Goal: Task Accomplishment & Management: Manage account settings

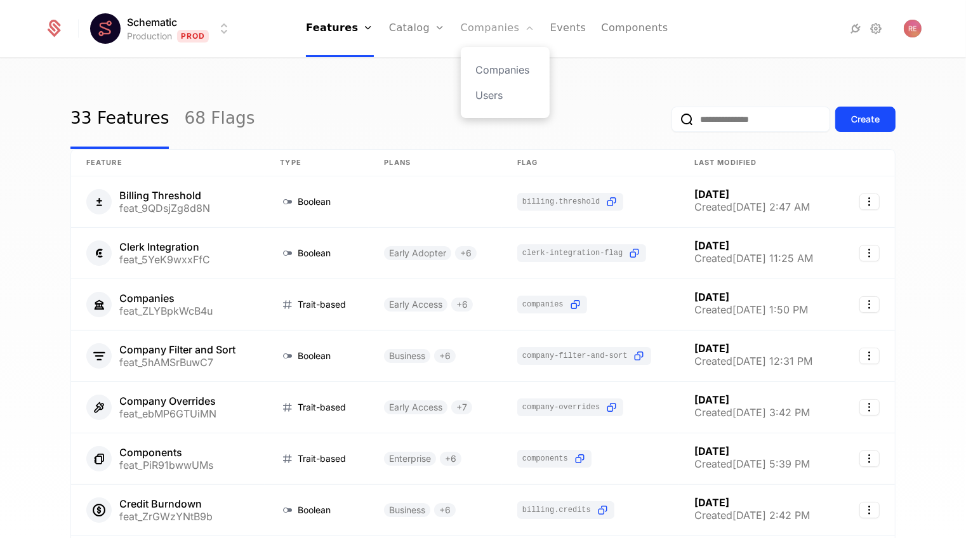
click at [482, 32] on link "Companies" at bounding box center [498, 28] width 74 height 57
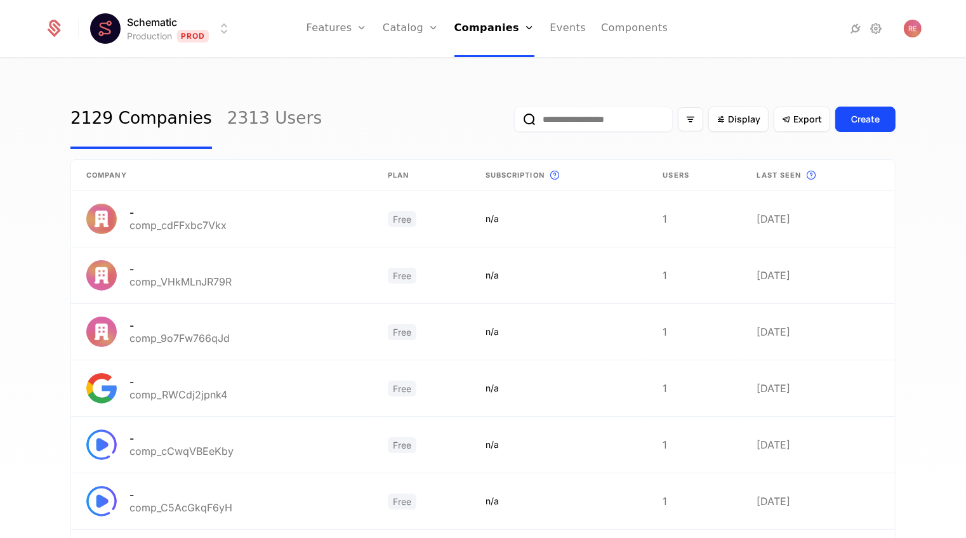
click at [614, 116] on input "email" at bounding box center [593, 119] width 159 height 25
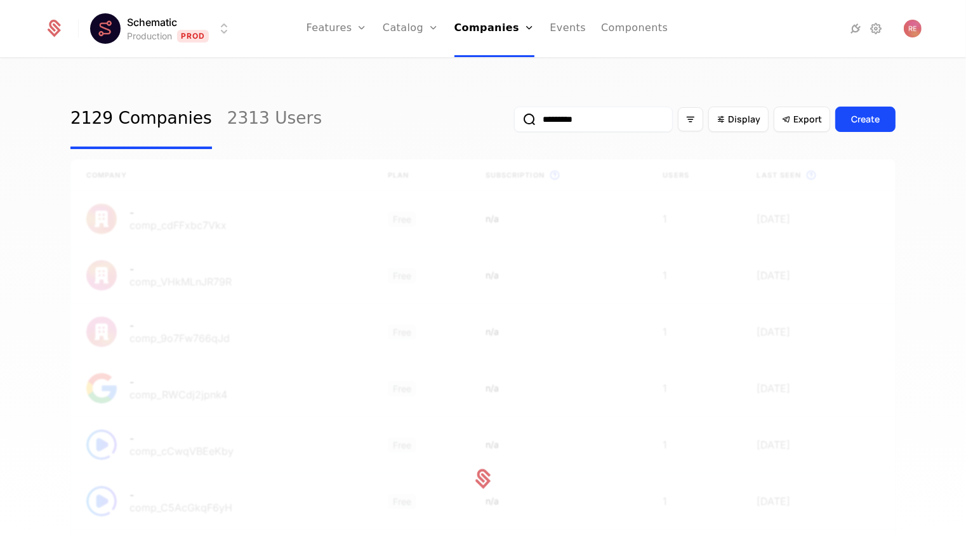
type input "*********"
click at [514, 122] on button "submit" at bounding box center [514, 122] width 0 height 0
click at [562, 116] on input "*********" at bounding box center [593, 119] width 159 height 25
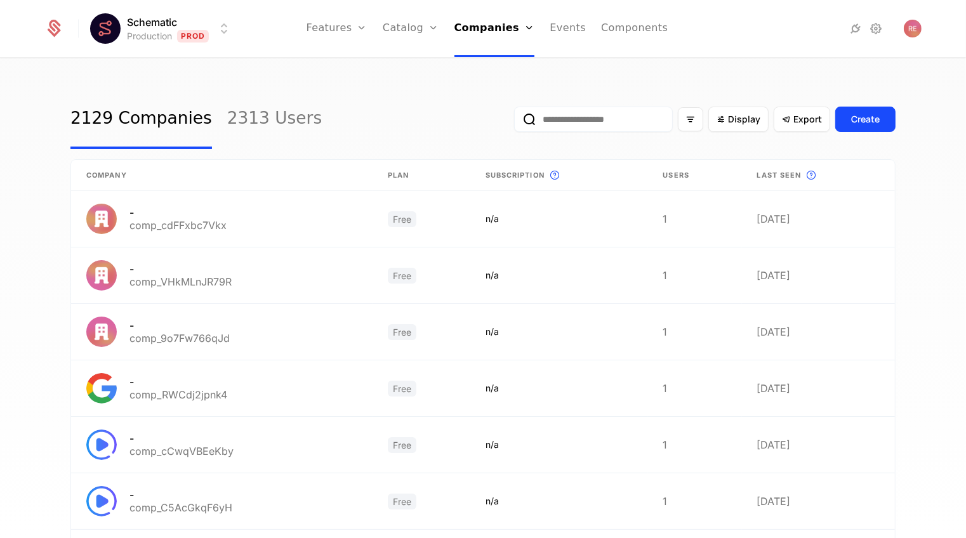
click at [421, 111] on div "2129 Companies 2313 Users Display Export Create" at bounding box center [482, 119] width 825 height 60
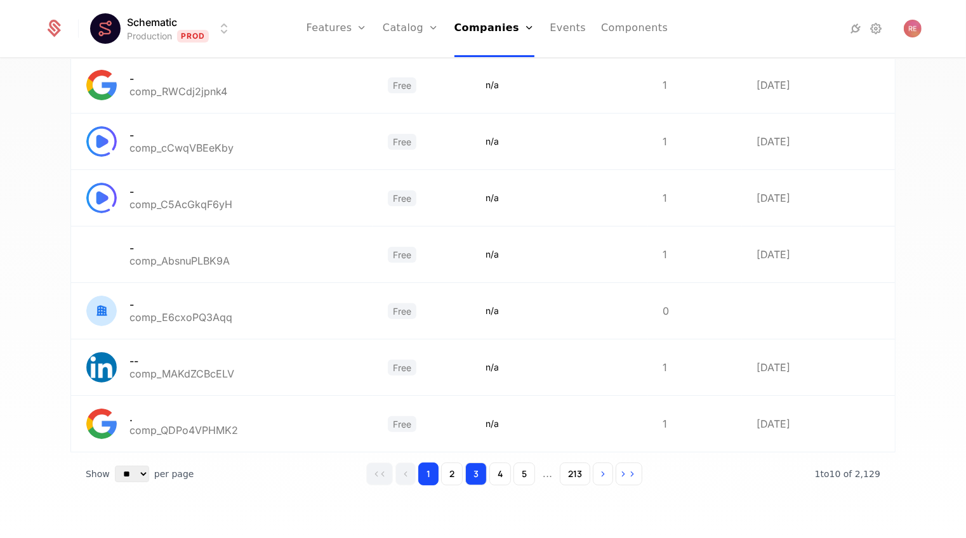
click at [480, 484] on button "3" at bounding box center [476, 474] width 22 height 23
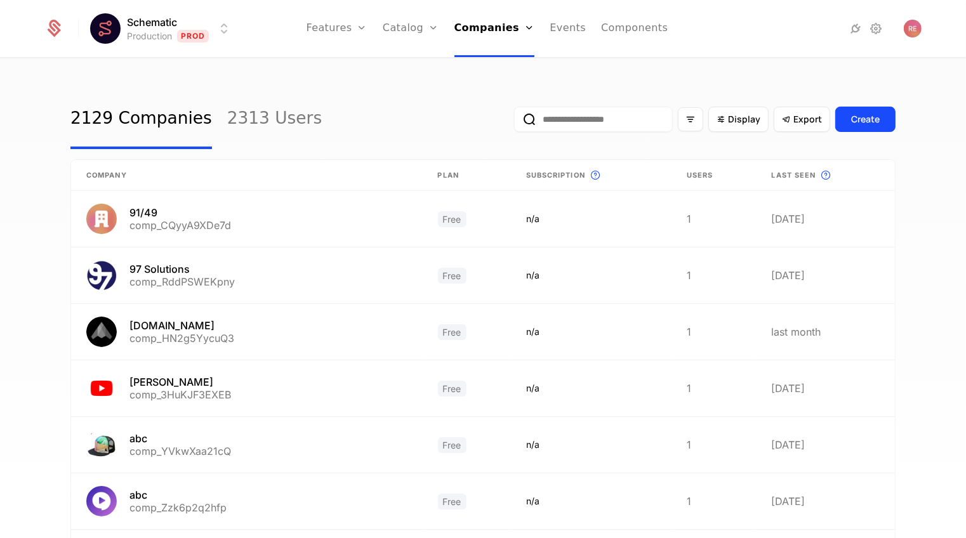
click at [552, 119] on input "email" at bounding box center [593, 119] width 159 height 25
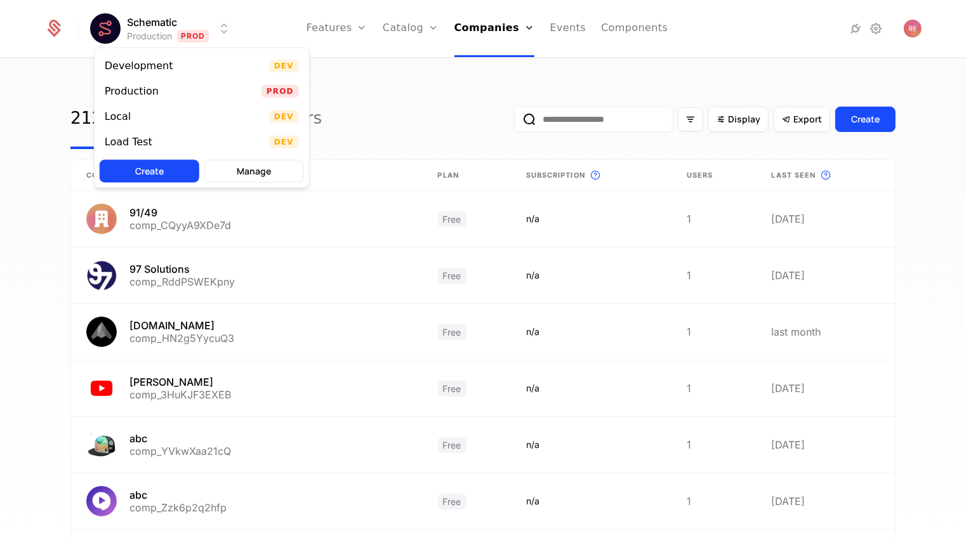
click at [159, 27] on html "Schematic Production Prod Features Features Flags Catalog Plans Add Ons Credits…" at bounding box center [483, 269] width 966 height 538
click at [379, 76] on html "Schematic Production Prod Features Features Flags Catalog Plans Add Ons Credits…" at bounding box center [483, 269] width 966 height 538
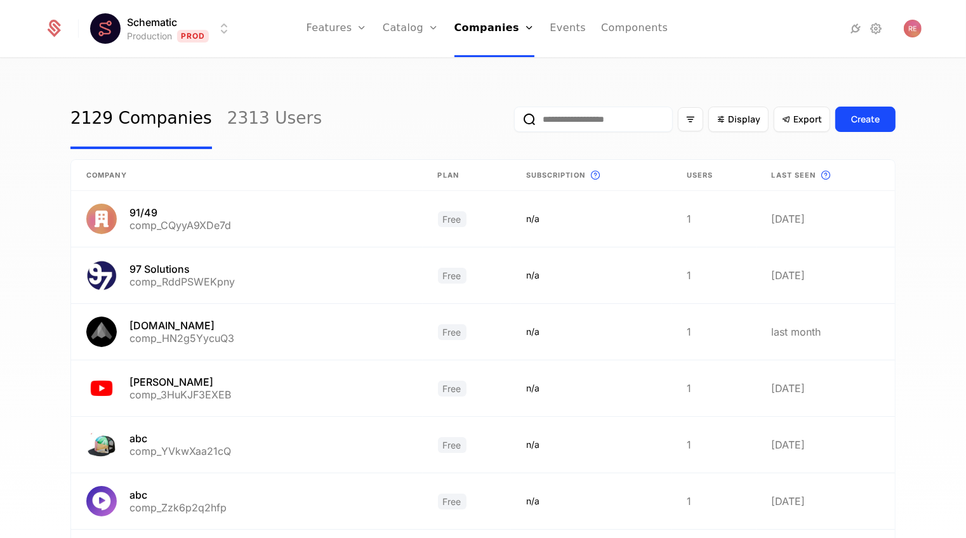
scroll to position [303, 0]
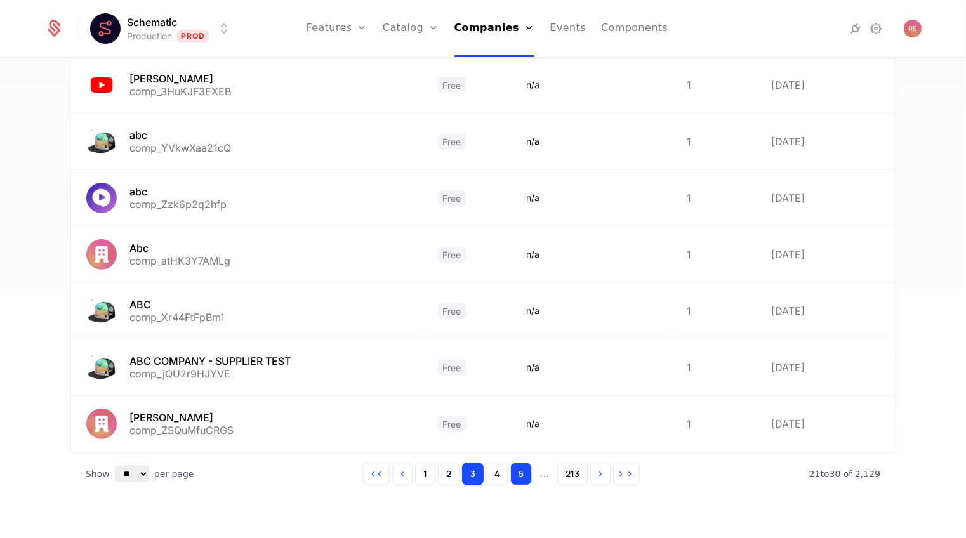
click at [517, 467] on button "5" at bounding box center [521, 474] width 22 height 23
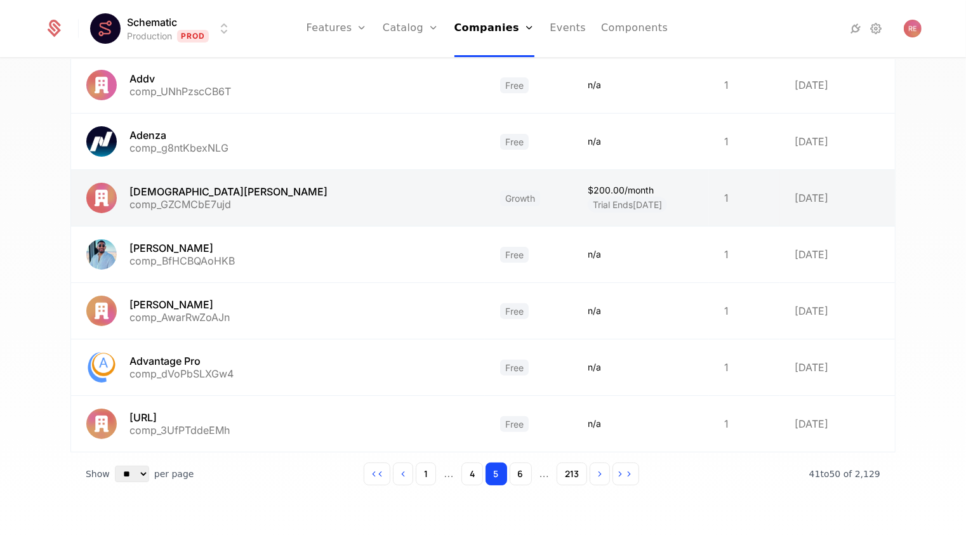
click at [371, 208] on link at bounding box center [278, 198] width 414 height 56
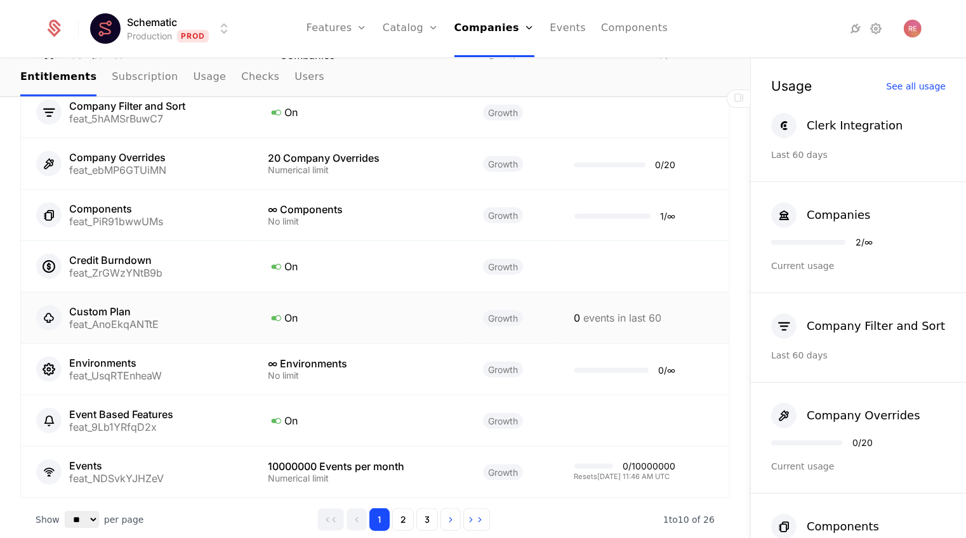
scroll to position [879, 0]
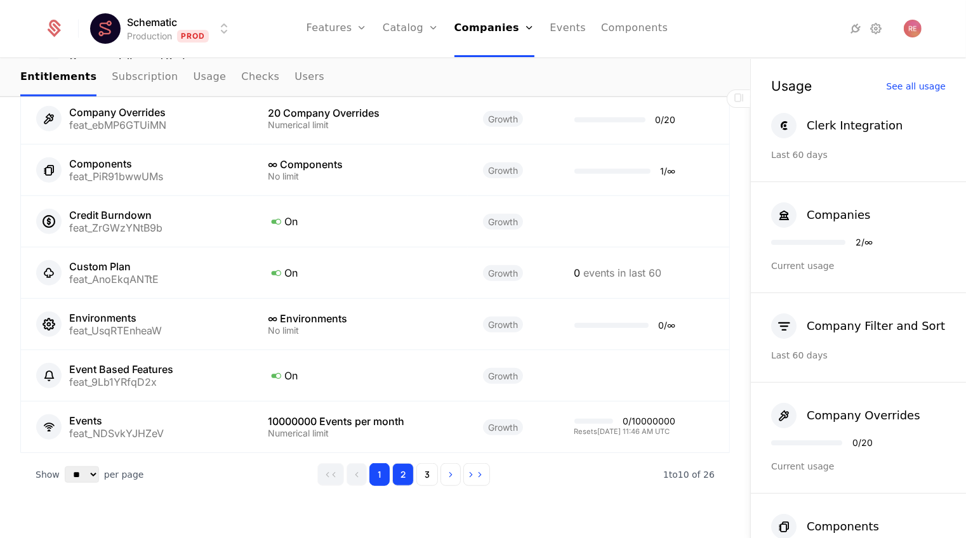
click at [404, 463] on button "2" at bounding box center [403, 474] width 22 height 23
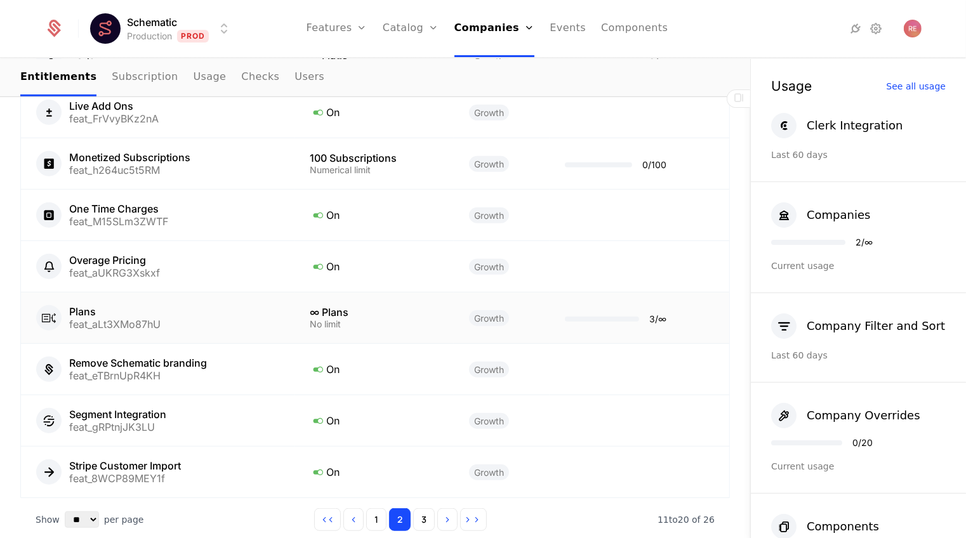
scroll to position [699, 0]
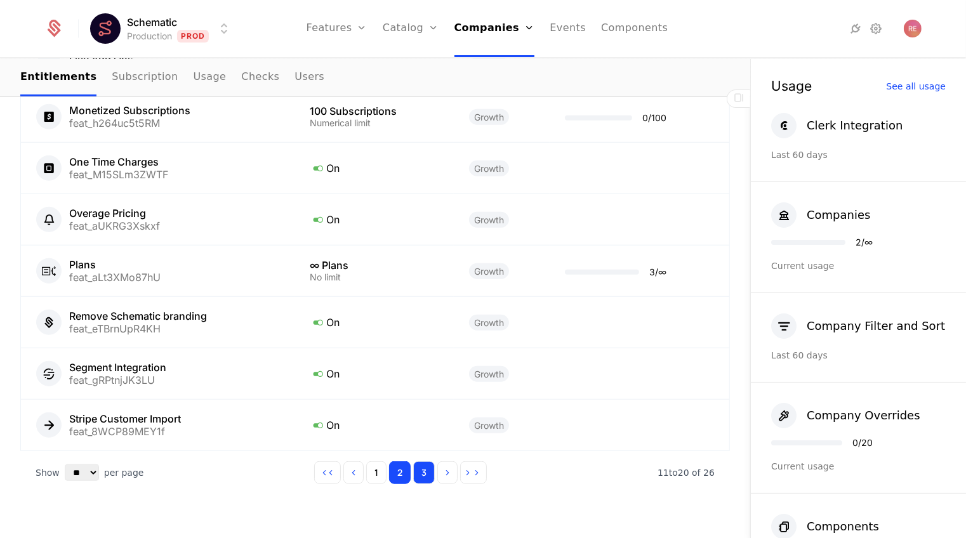
click at [427, 461] on button "3" at bounding box center [424, 472] width 22 height 23
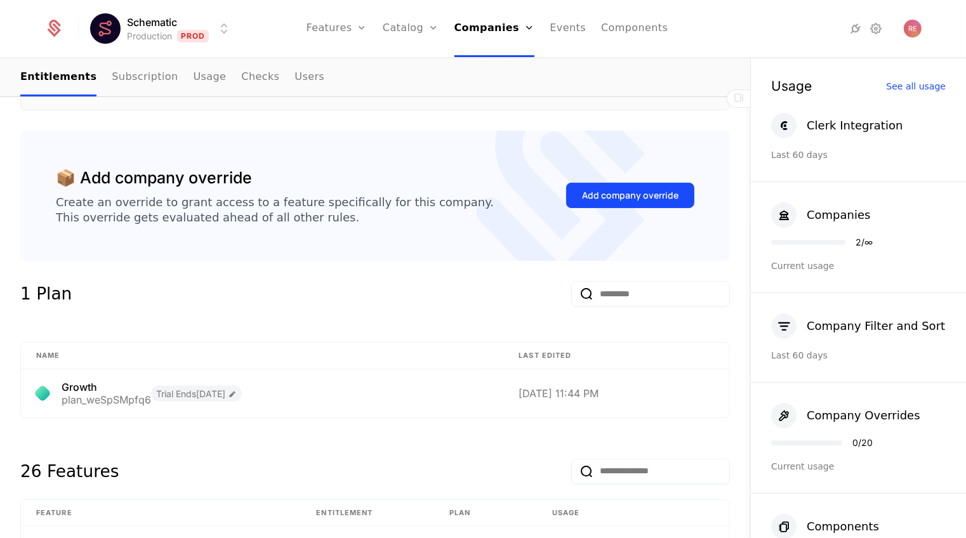
scroll to position [14, 0]
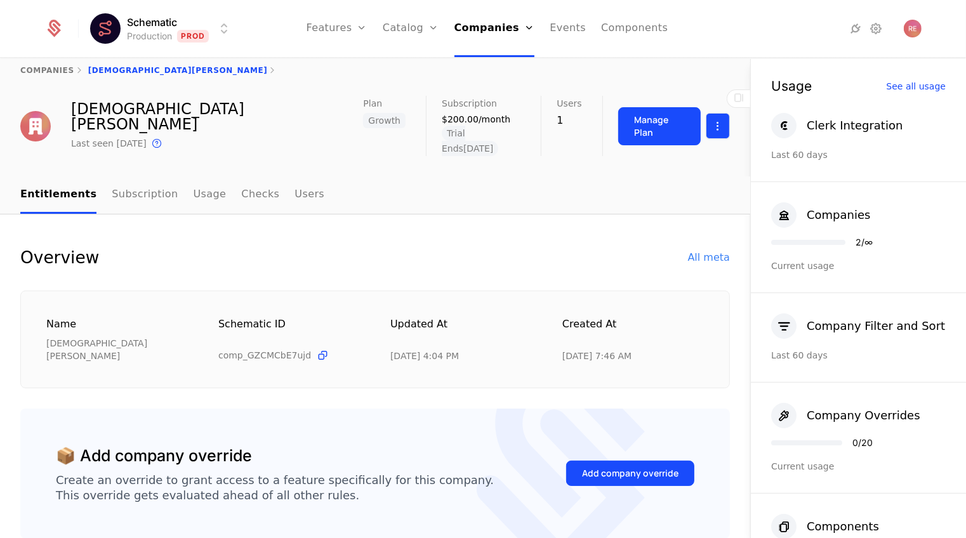
click at [721, 115] on html "Schematic Production Prod Features Features Flags Catalog Plans Add Ons Credits…" at bounding box center [483, 269] width 966 height 538
click at [654, 150] on div "Edit company" at bounding box center [657, 156] width 79 height 18
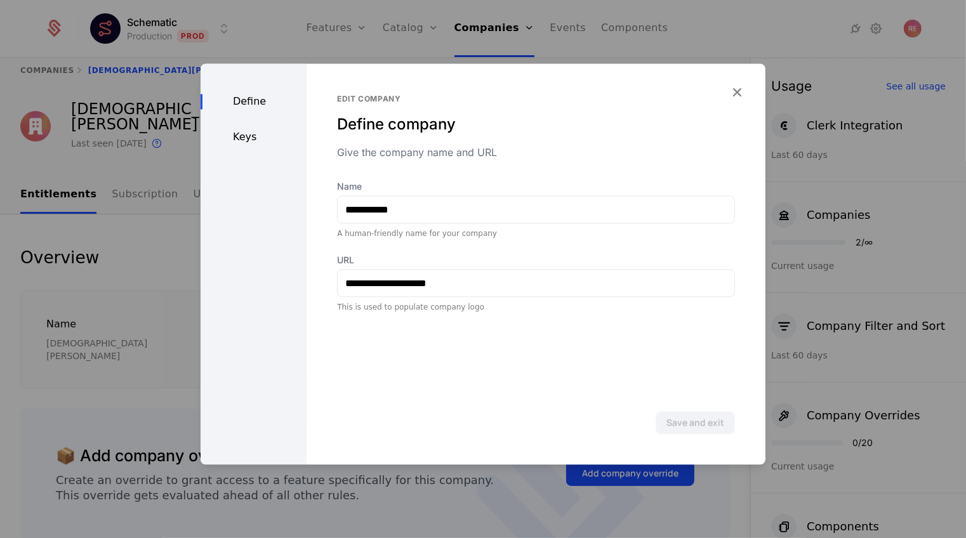
click at [238, 140] on div "Keys" at bounding box center [254, 136] width 106 height 15
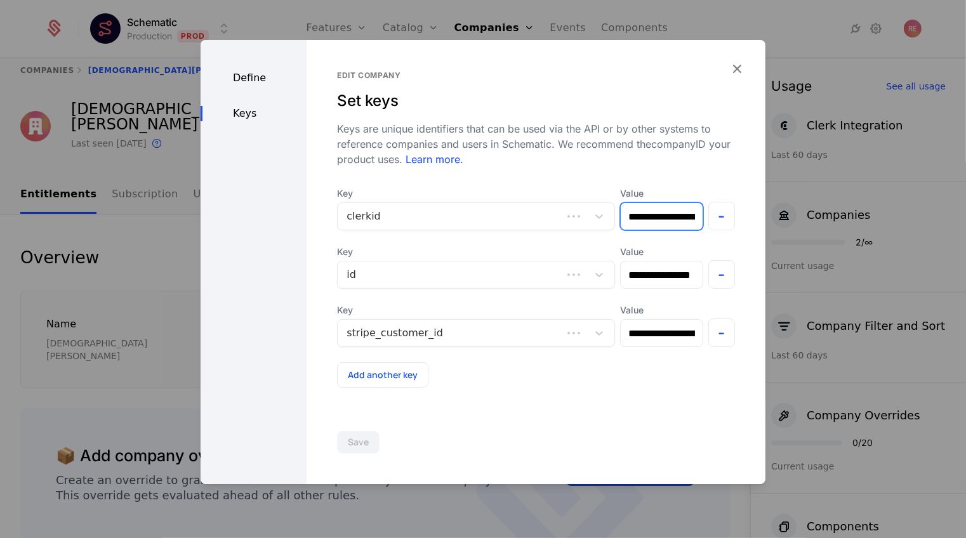
click at [662, 215] on input "**********" at bounding box center [661, 216] width 81 height 27
click at [880, 28] on div at bounding box center [483, 269] width 966 height 538
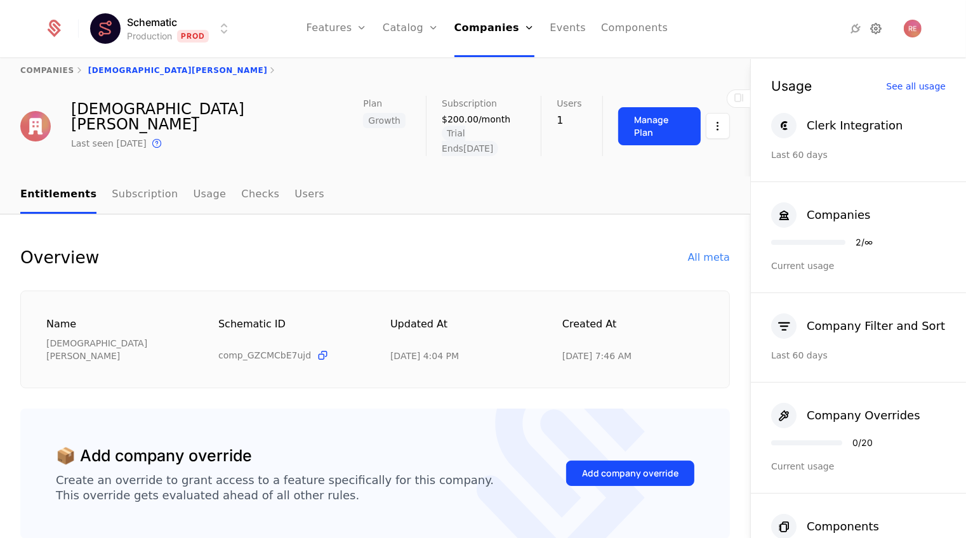
click at [877, 28] on icon at bounding box center [875, 28] width 15 height 15
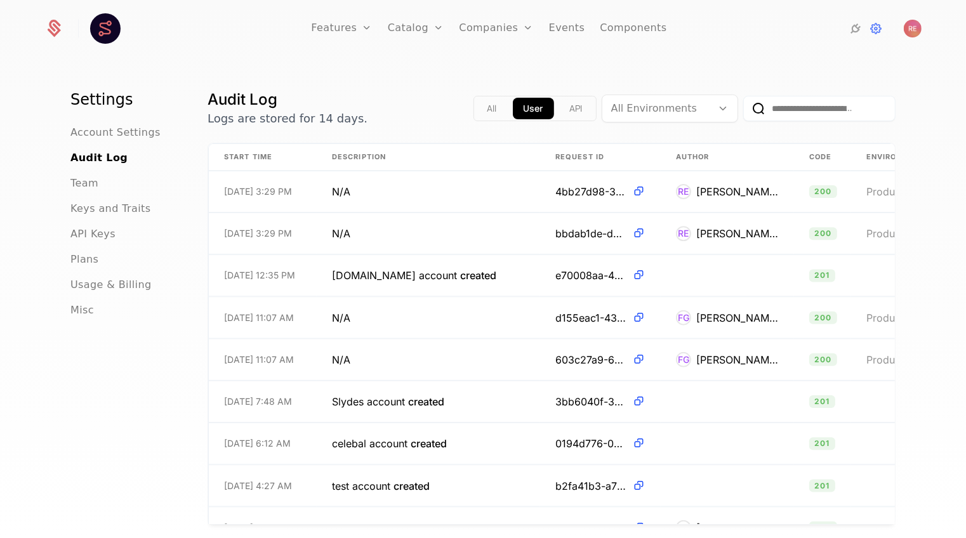
click at [106, 221] on ul "Account Settings Audit Log Team Keys and Traits API Keys Plans Usage & Billing …" at bounding box center [123, 221] width 107 height 193
click at [102, 233] on span "API Keys" at bounding box center [92, 234] width 45 height 15
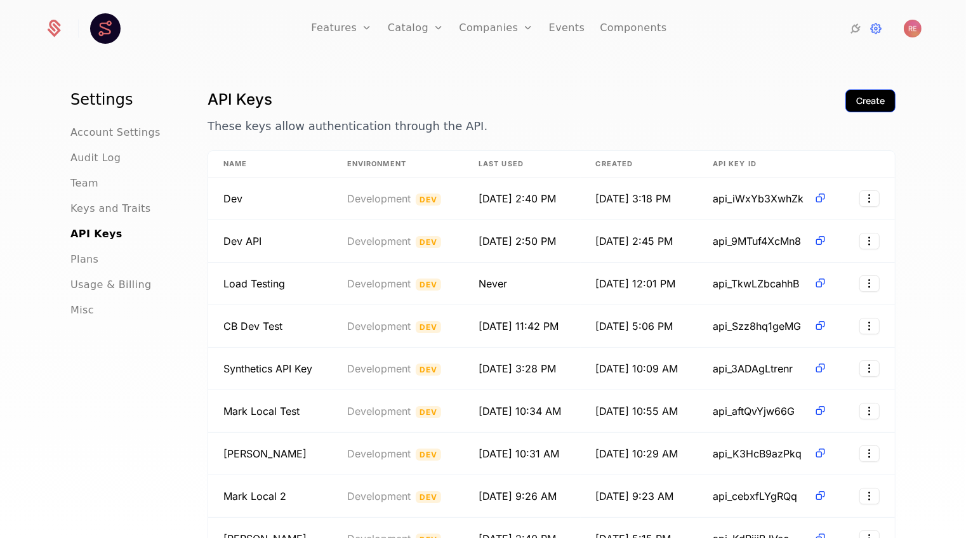
click at [870, 96] on div "Create" at bounding box center [870, 101] width 29 height 13
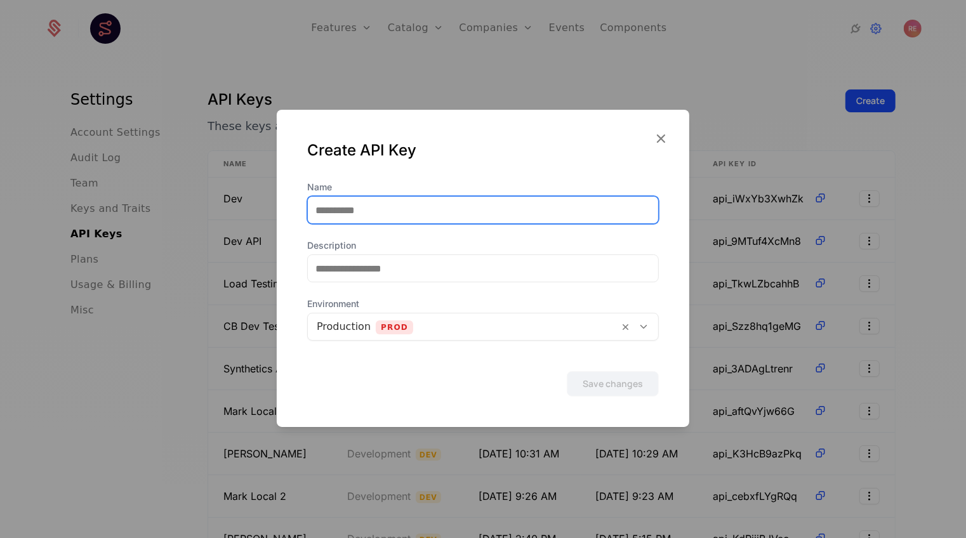
click at [513, 202] on input "Name" at bounding box center [483, 210] width 350 height 27
type input "**********"
click at [567, 371] on button "Save changes" at bounding box center [613, 383] width 92 height 25
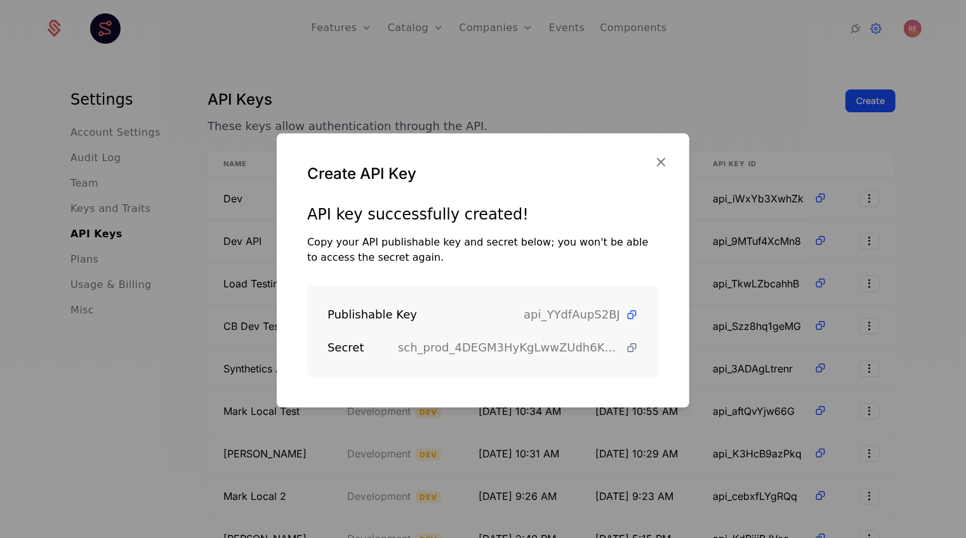
click at [628, 346] on icon at bounding box center [631, 347] width 13 height 13
click at [237, 195] on div at bounding box center [483, 269] width 966 height 538
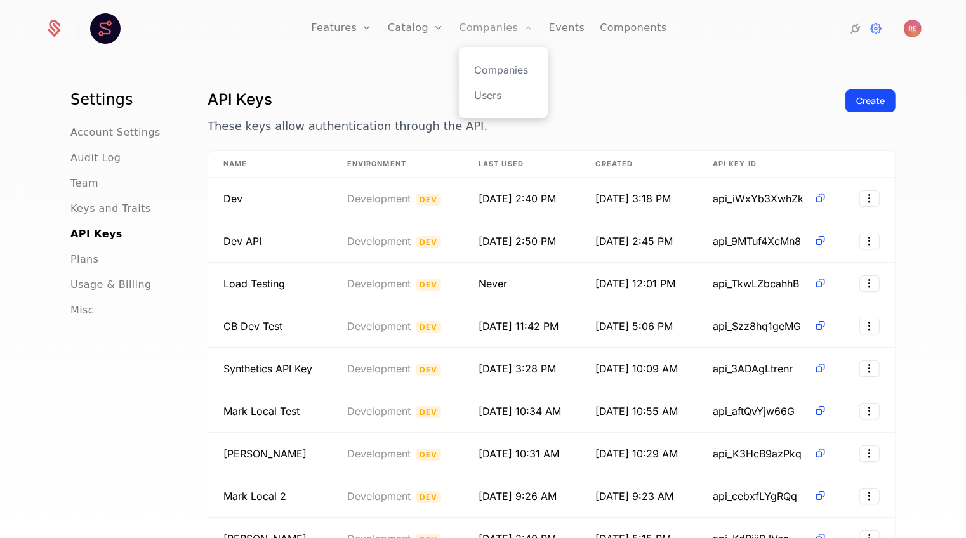
click at [480, 23] on link "Companies" at bounding box center [496, 28] width 74 height 57
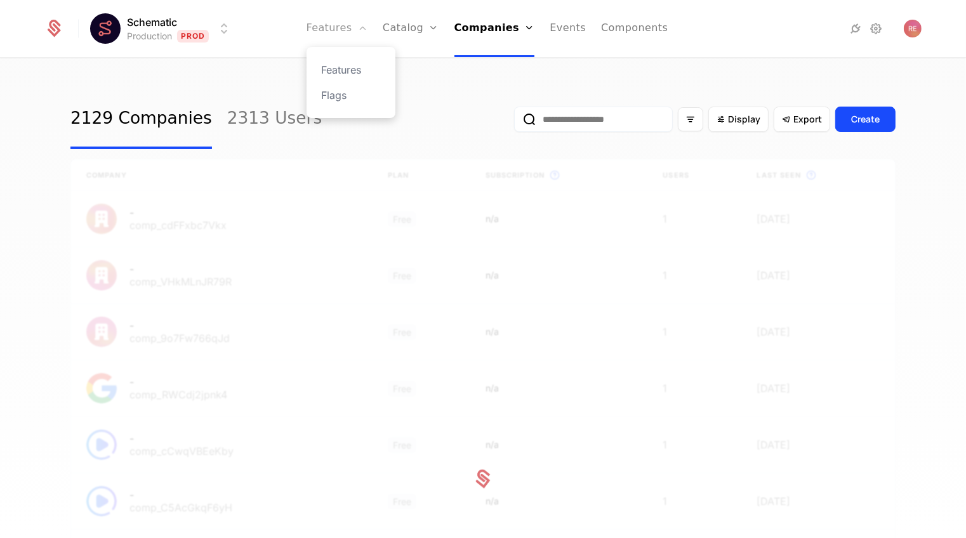
drag, startPoint x: 341, startPoint y: 21, endPoint x: 340, endPoint y: 30, distance: 9.5
click at [341, 21] on link "Features" at bounding box center [337, 28] width 61 height 57
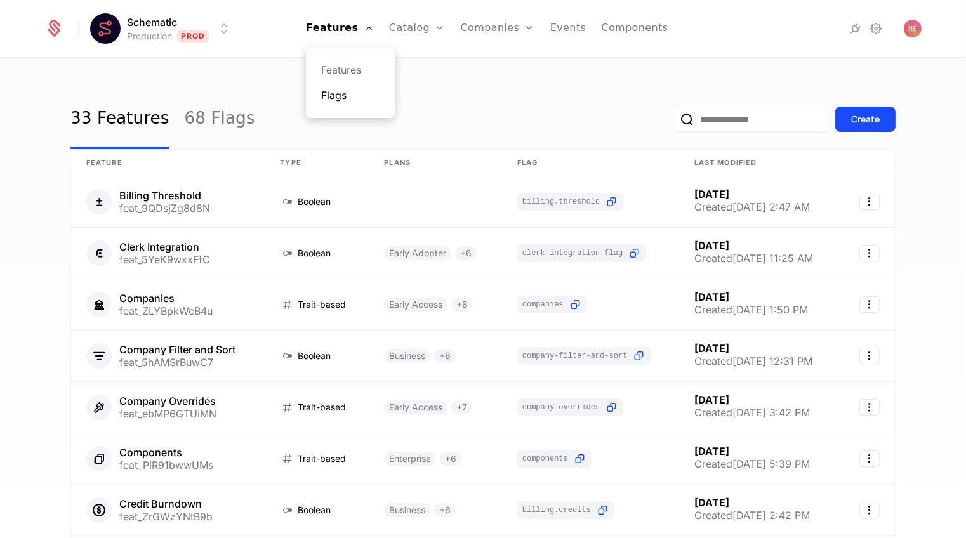
click at [343, 96] on link "Flags" at bounding box center [350, 95] width 58 height 15
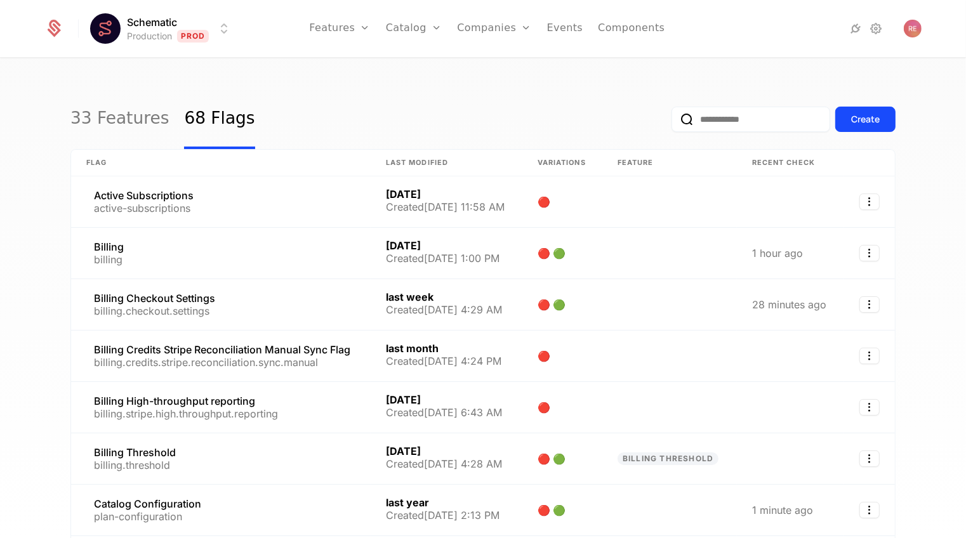
scroll to position [256, 0]
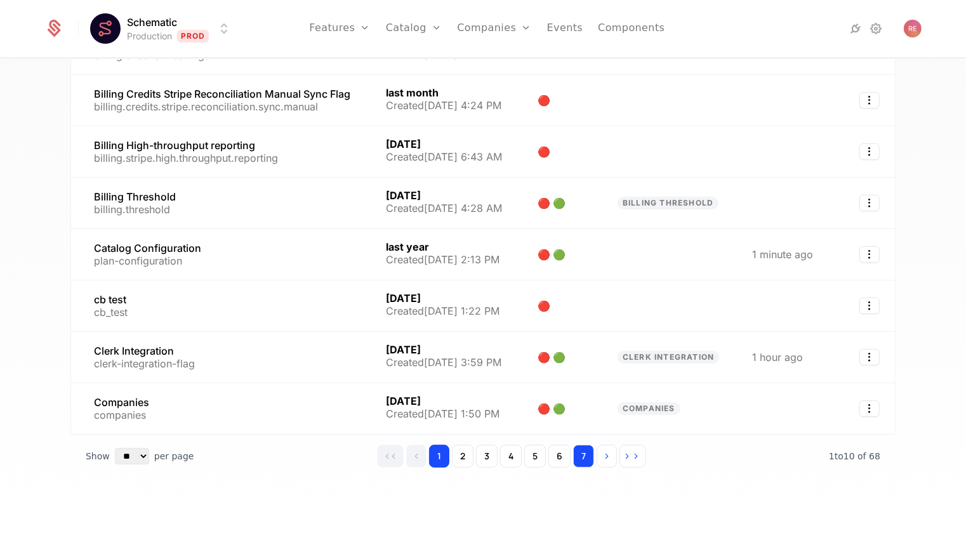
click at [590, 454] on button "7" at bounding box center [583, 456] width 21 height 23
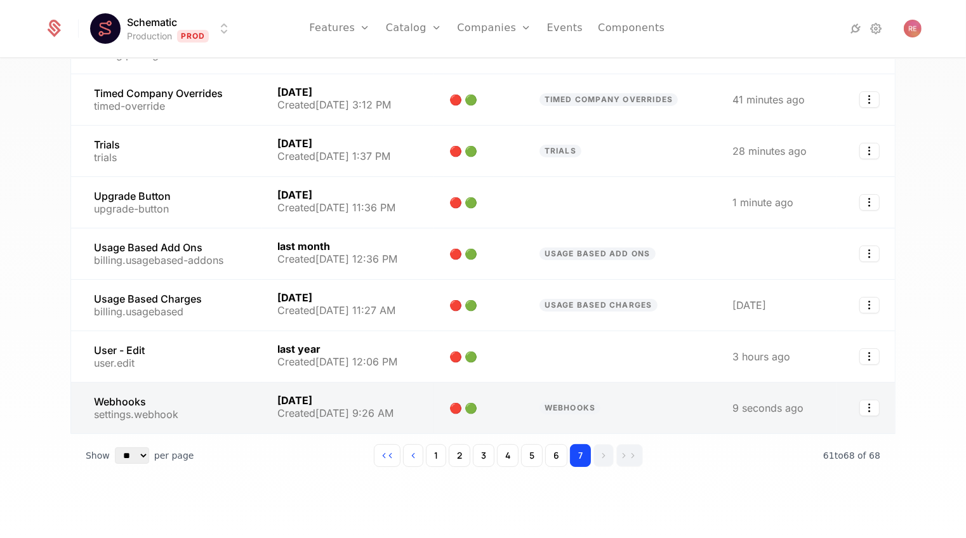
click at [140, 404] on link at bounding box center [166, 408] width 191 height 51
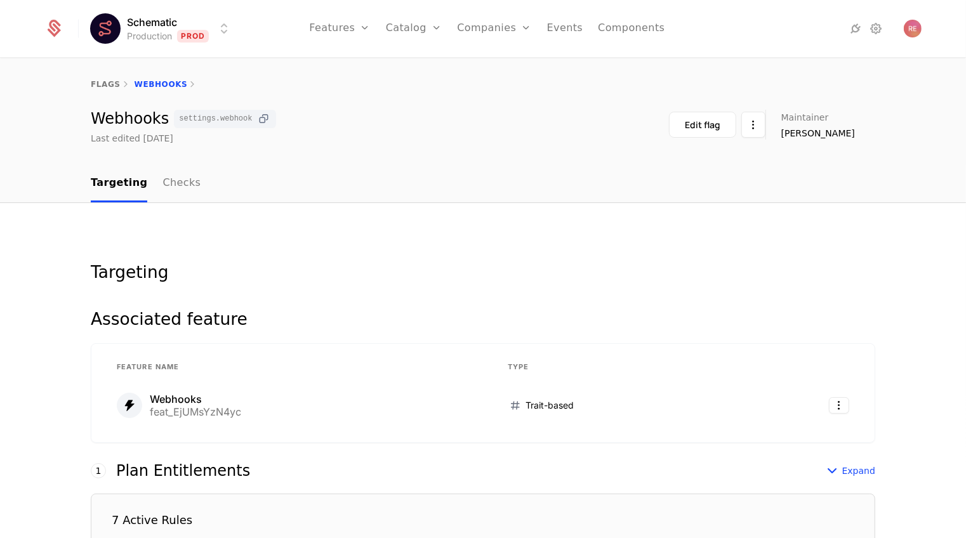
click at [258, 114] on icon at bounding box center [264, 118] width 13 height 13
